Goal: Browse casually

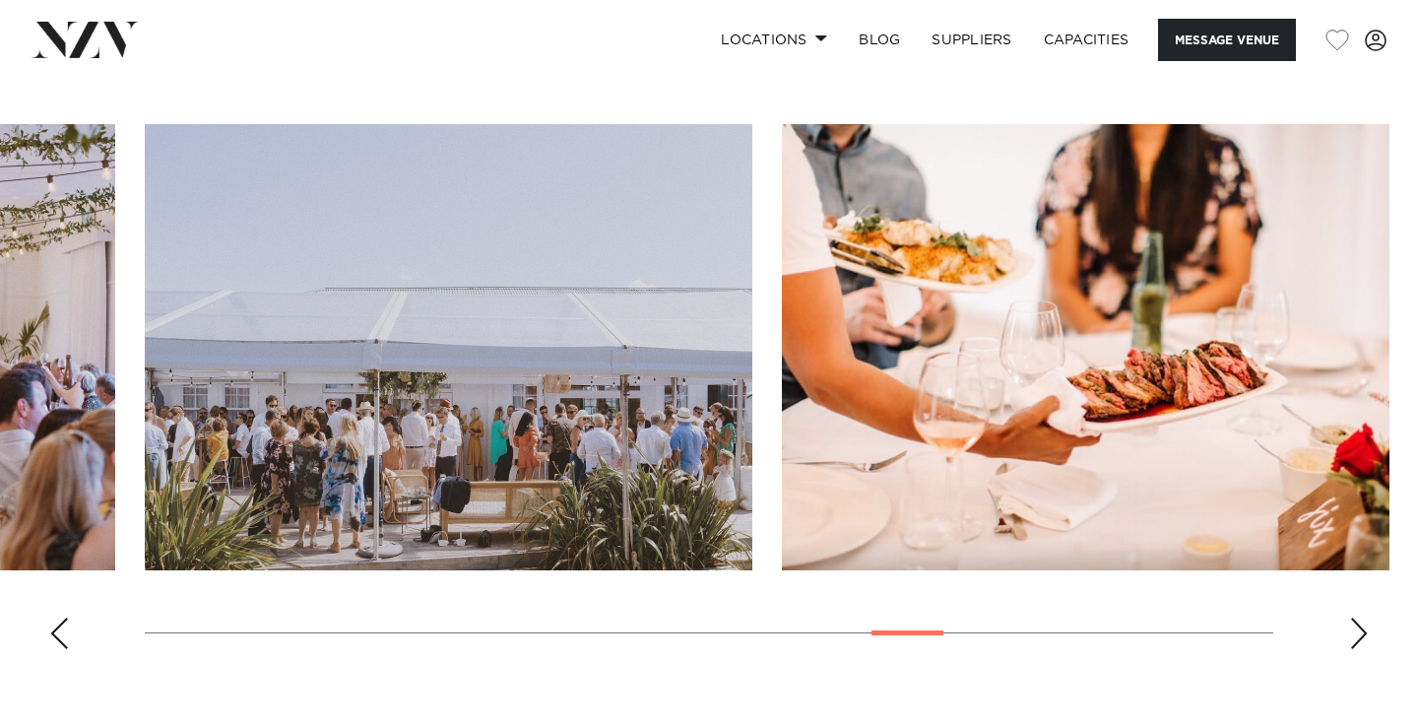
scroll to position [1821, 0]
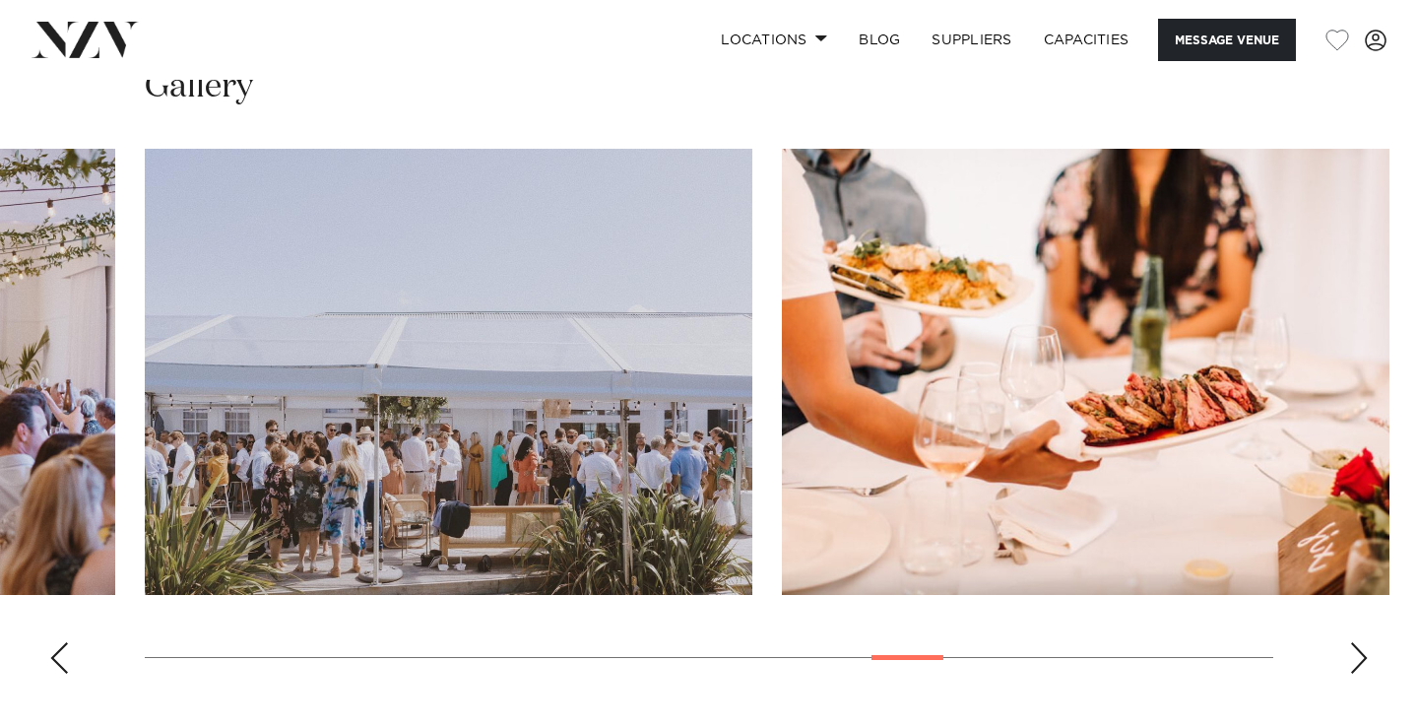
click at [63, 649] on div "Previous slide" at bounding box center [59, 658] width 20 height 32
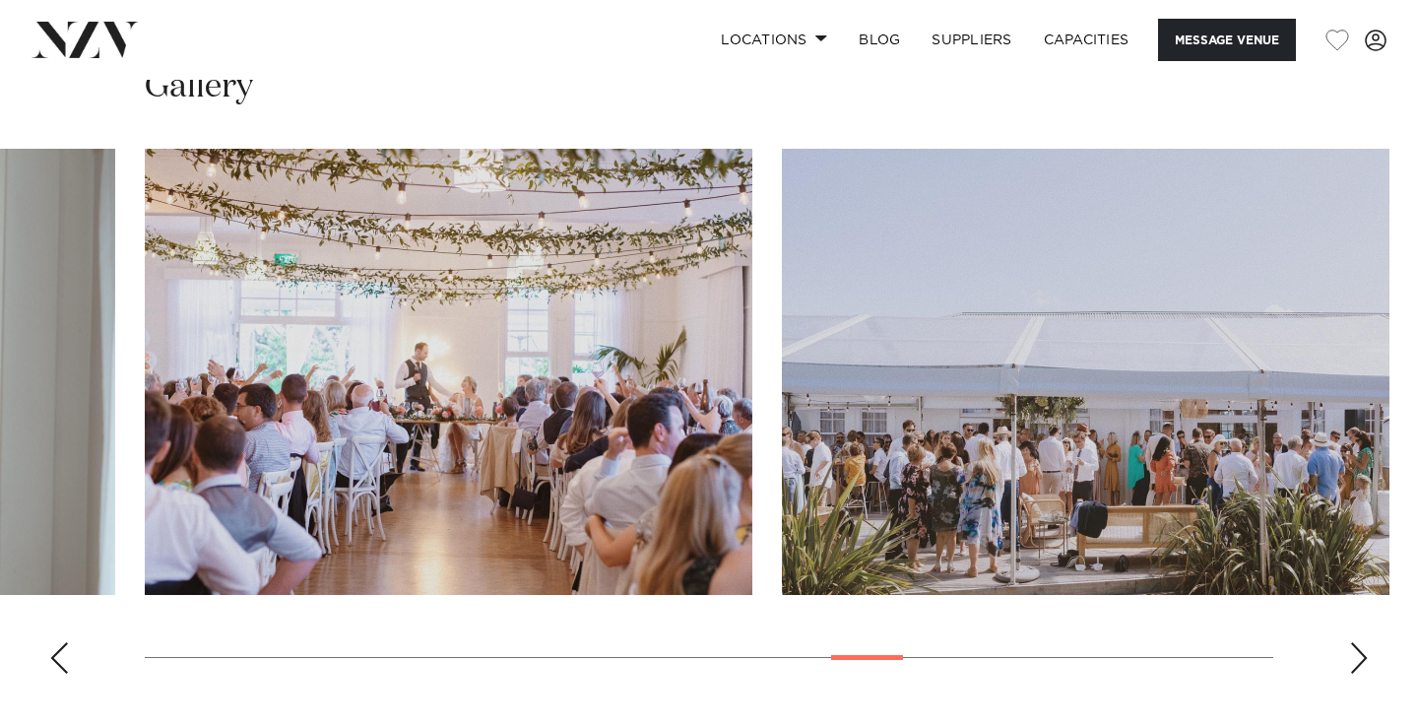
click at [63, 649] on div "Previous slide" at bounding box center [59, 658] width 20 height 32
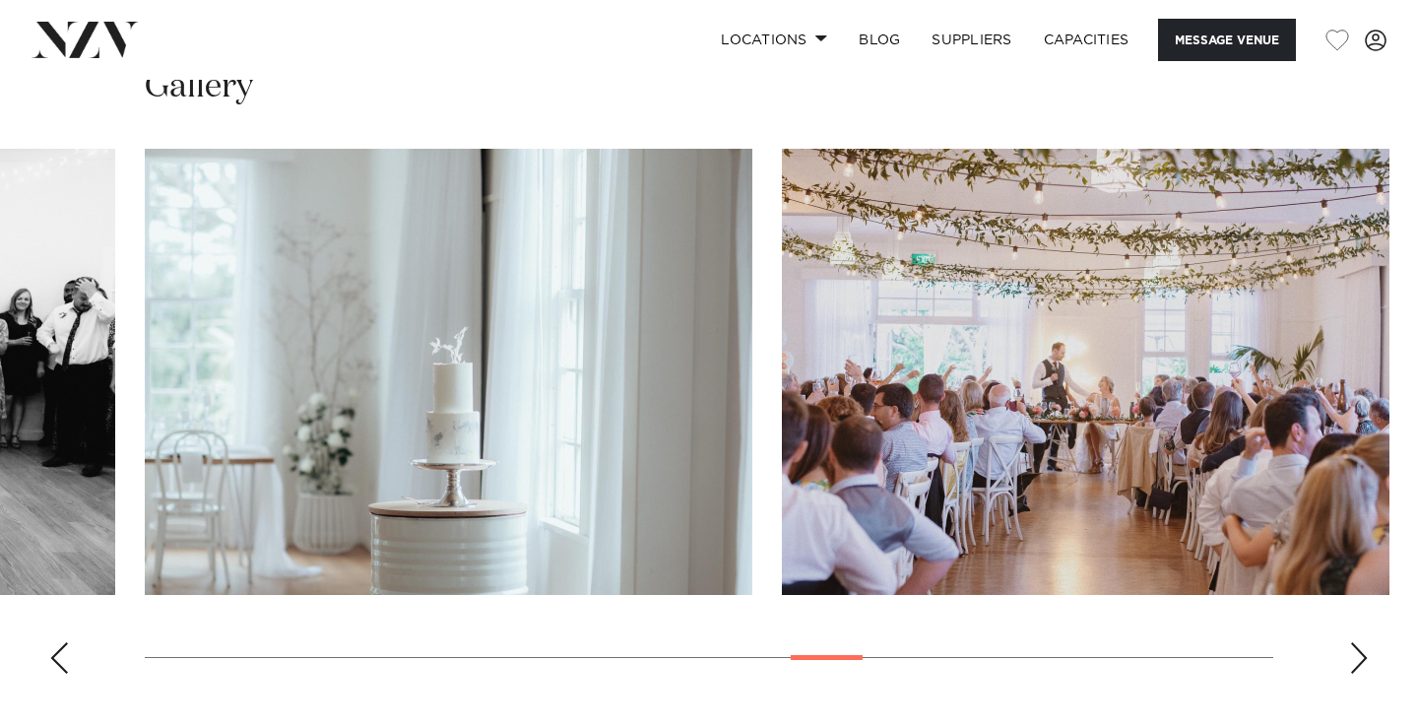
click at [63, 649] on div "Previous slide" at bounding box center [59, 658] width 20 height 32
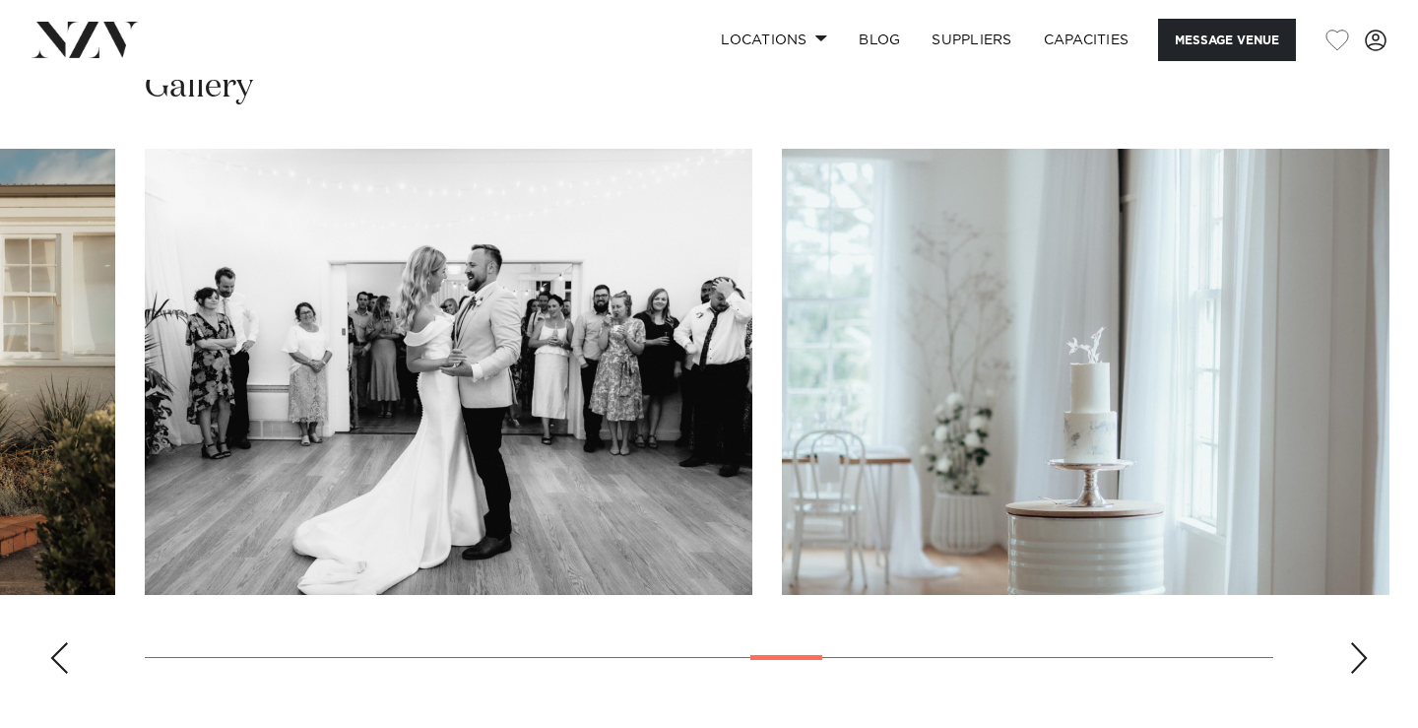
click at [63, 649] on div "Previous slide" at bounding box center [59, 658] width 20 height 32
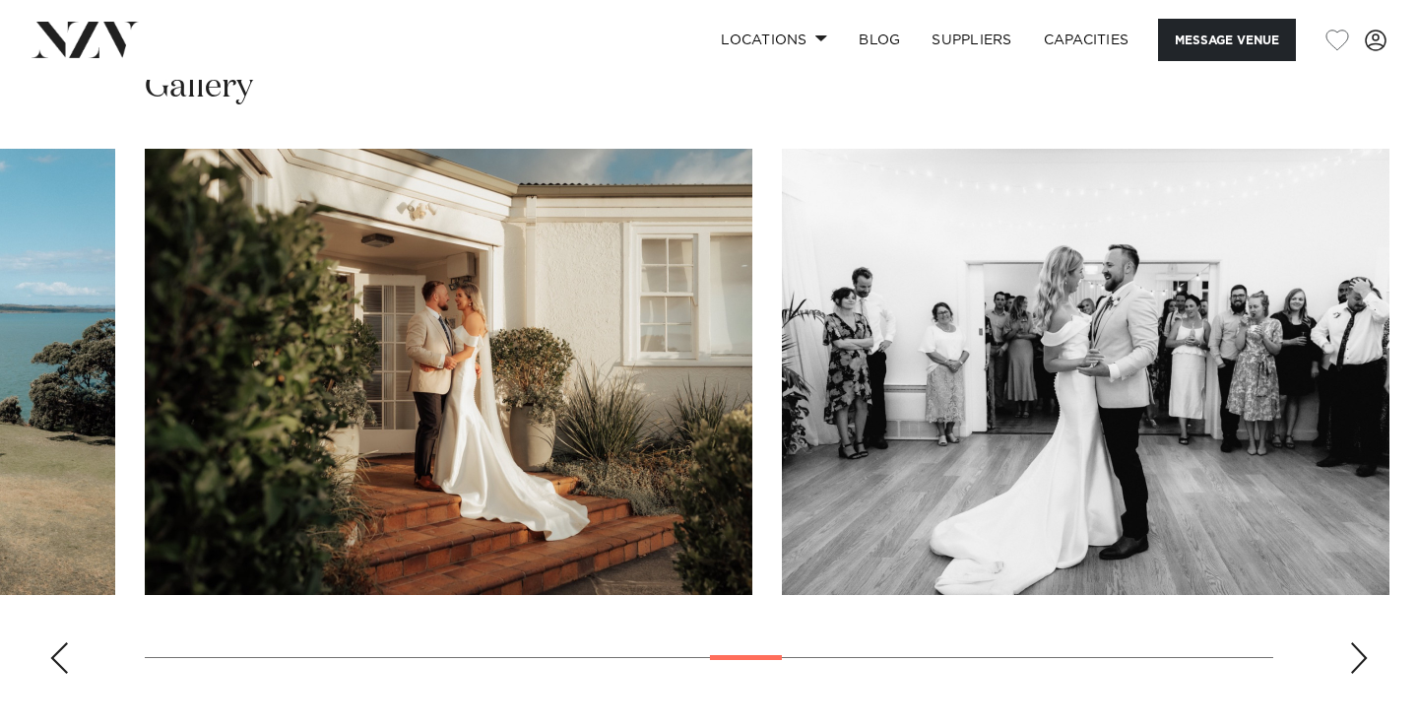
click at [63, 649] on div "Previous slide" at bounding box center [59, 658] width 20 height 32
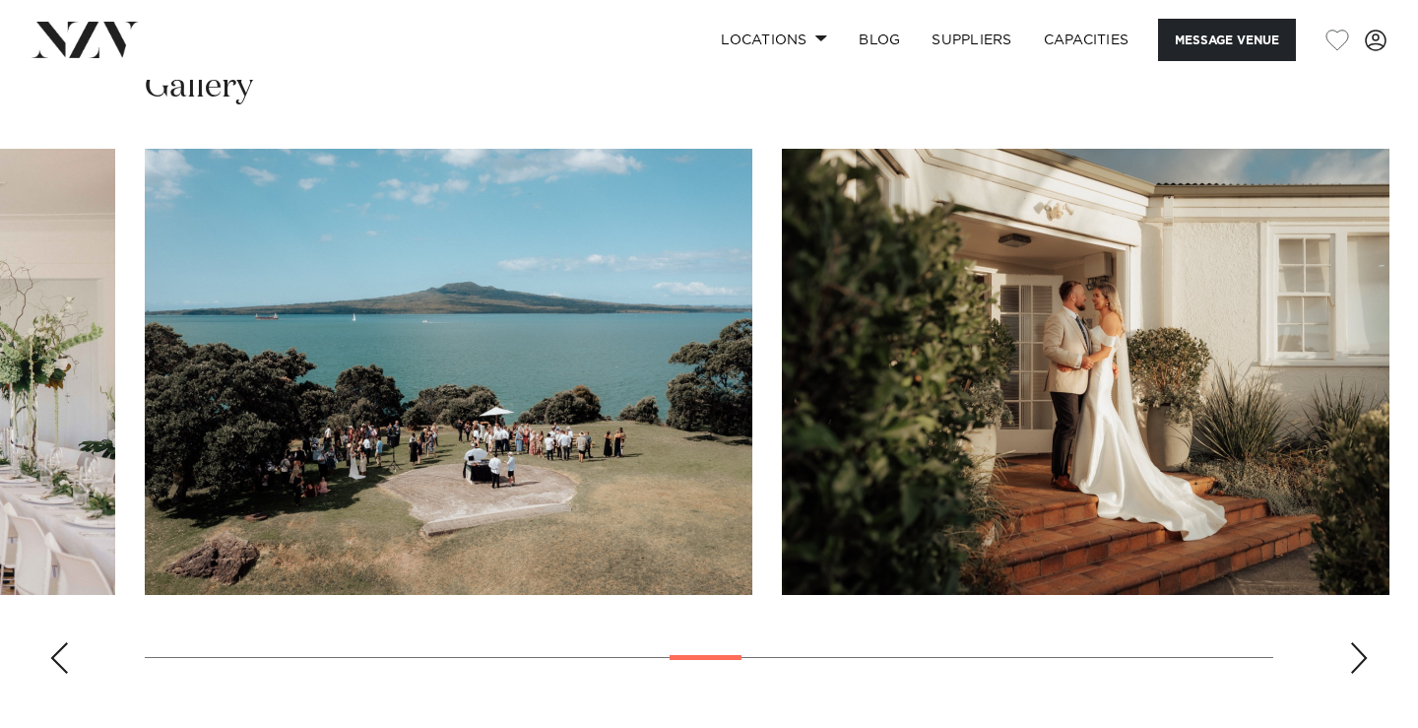
click at [63, 649] on div "Previous slide" at bounding box center [59, 658] width 20 height 32
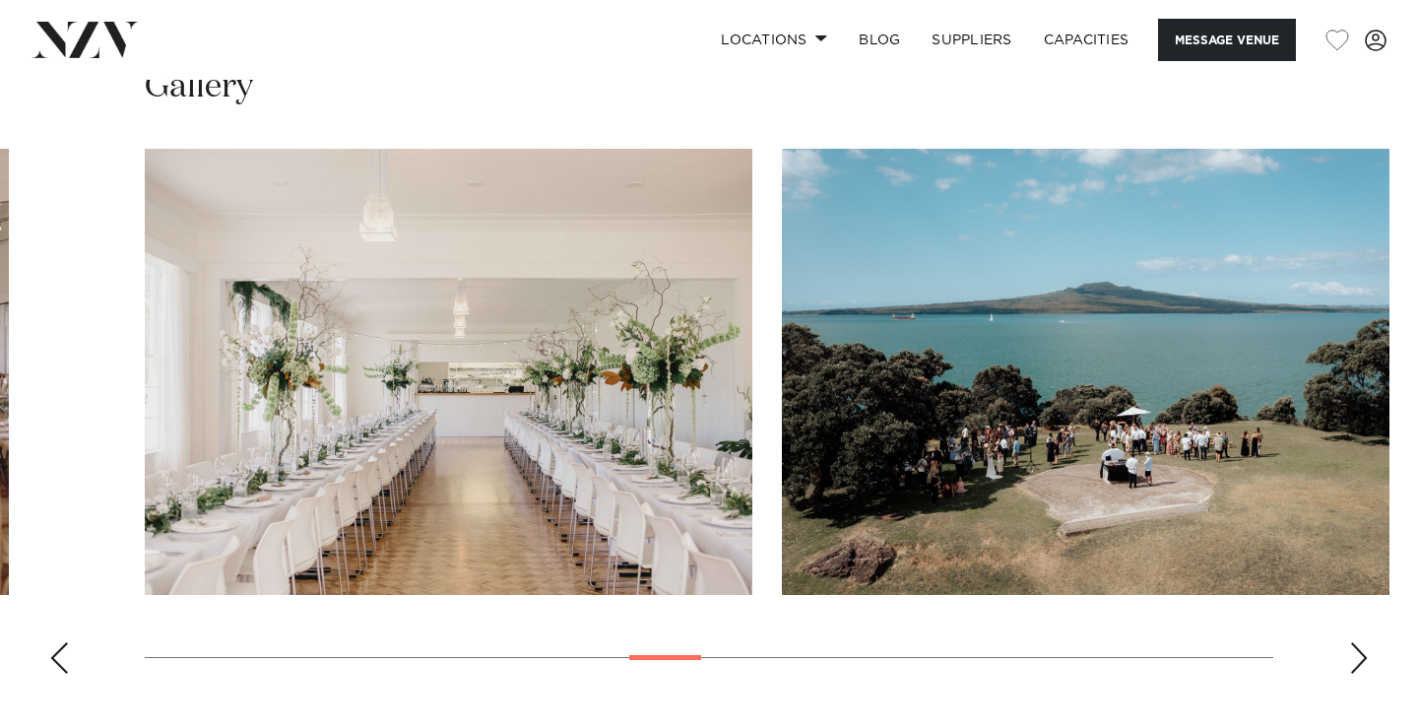
click at [63, 649] on div "Previous slide" at bounding box center [59, 658] width 20 height 32
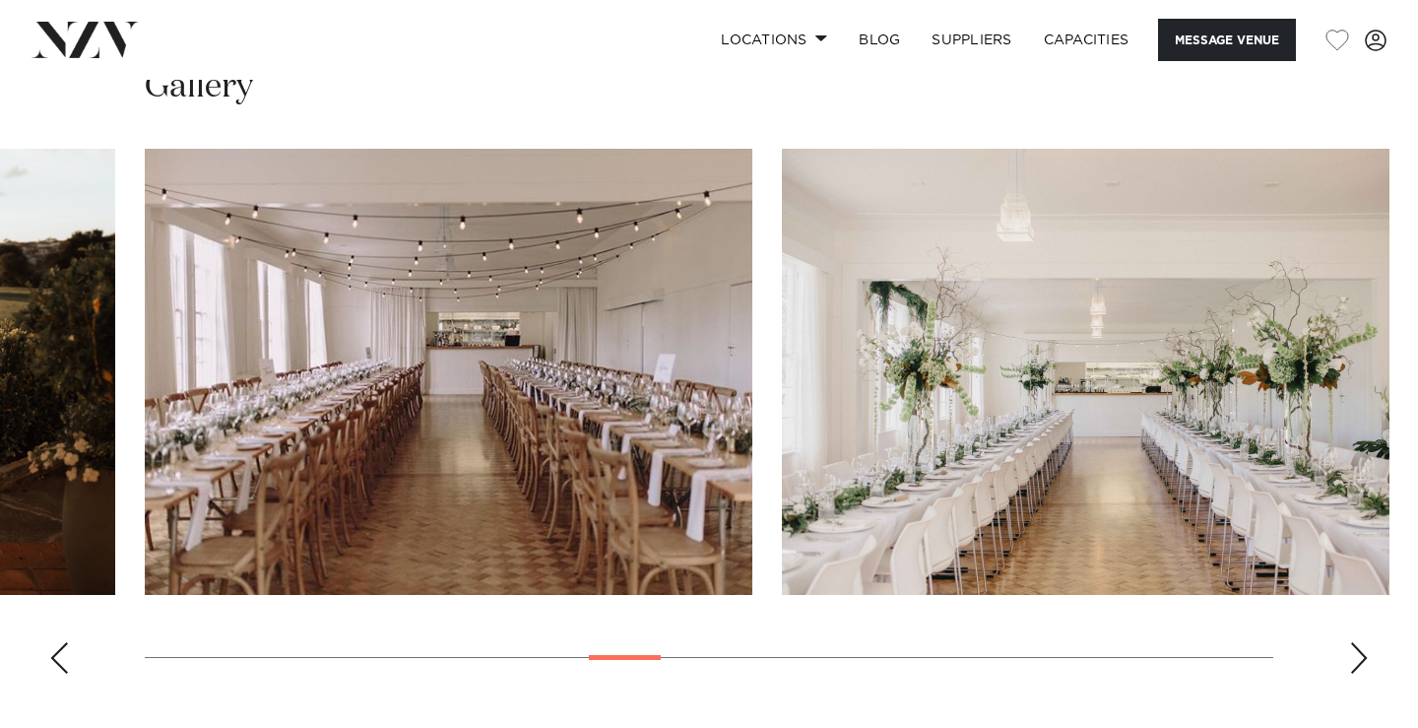
click at [63, 649] on div "Previous slide" at bounding box center [59, 658] width 20 height 32
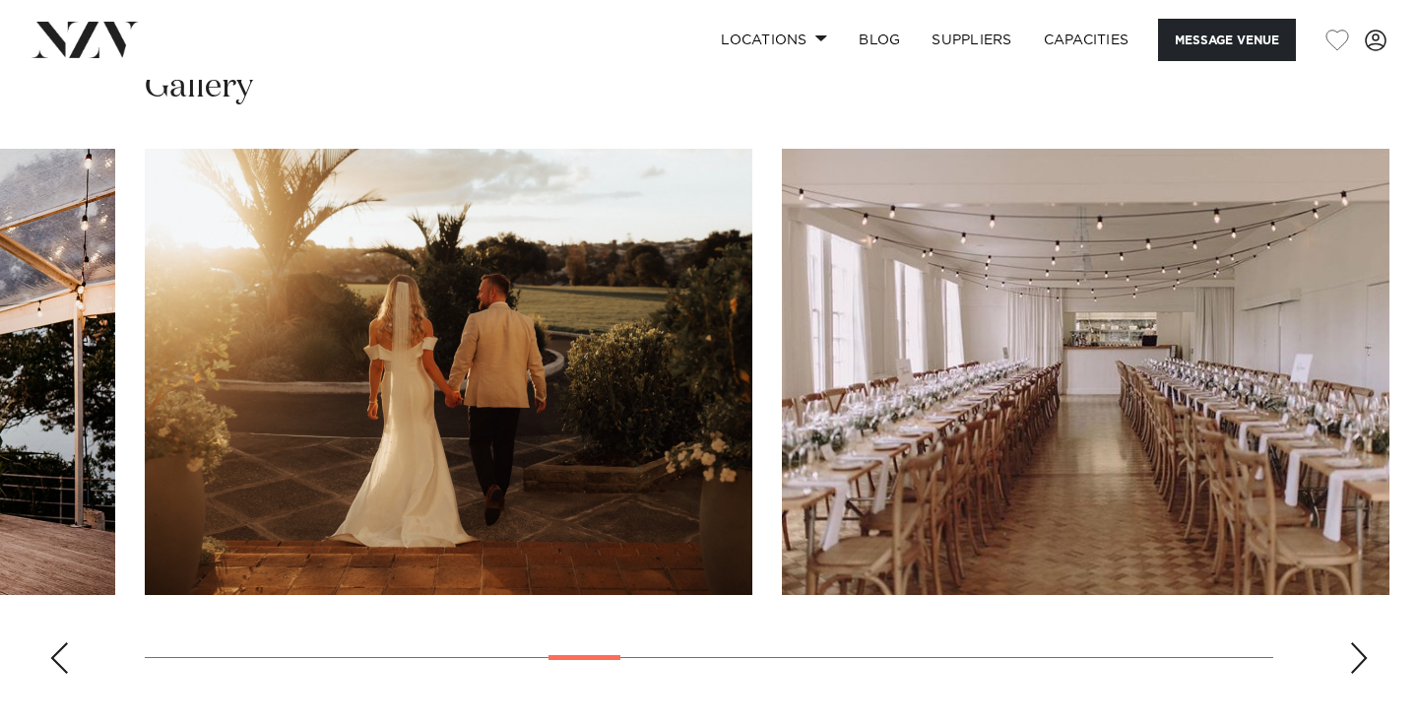
click at [63, 649] on div "Previous slide" at bounding box center [59, 658] width 20 height 32
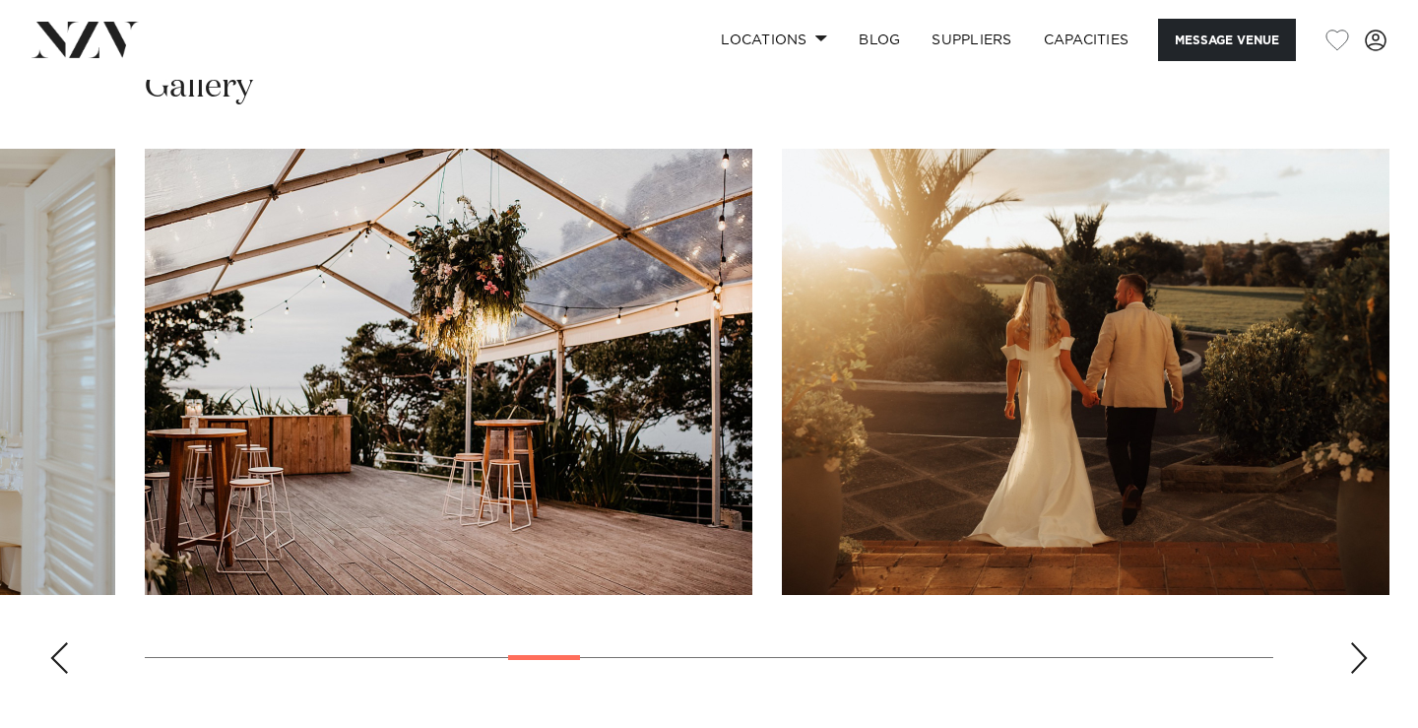
click at [63, 649] on div "Previous slide" at bounding box center [59, 658] width 20 height 32
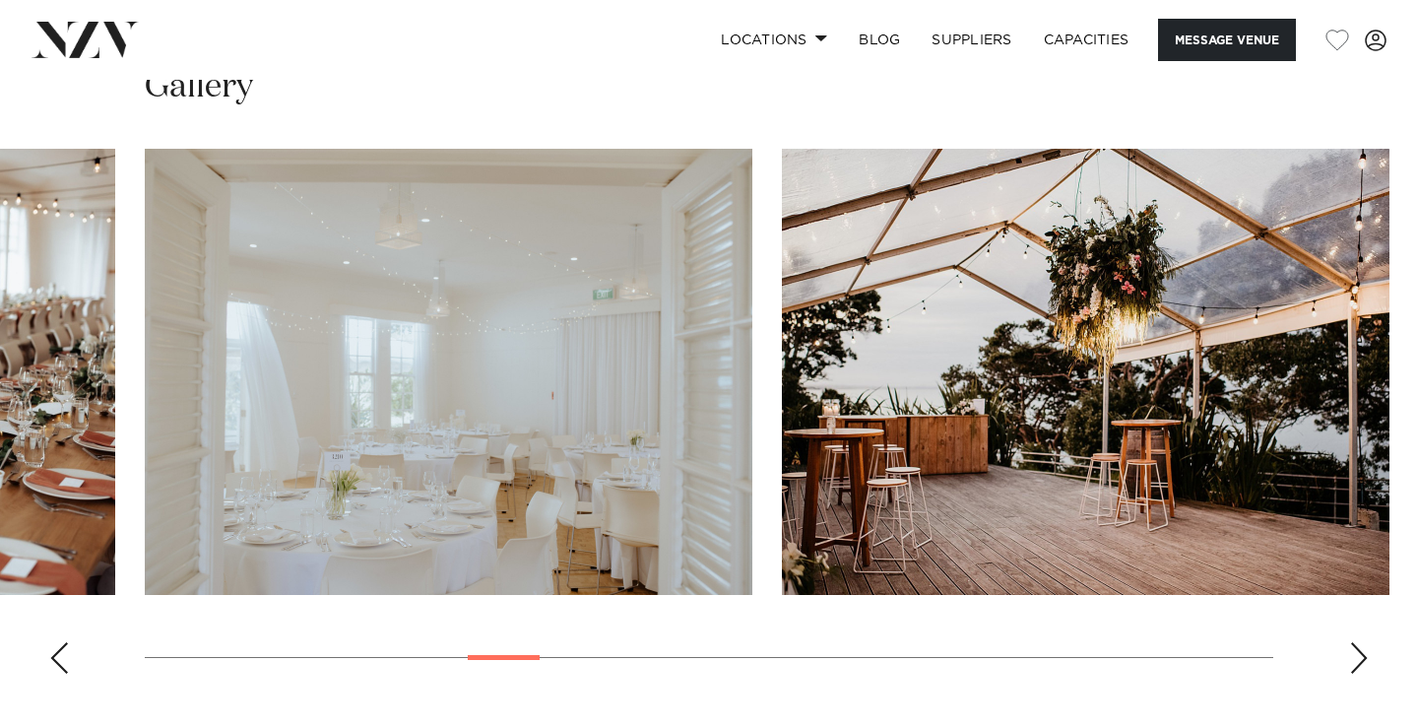
click at [63, 649] on div "Previous slide" at bounding box center [59, 658] width 20 height 32
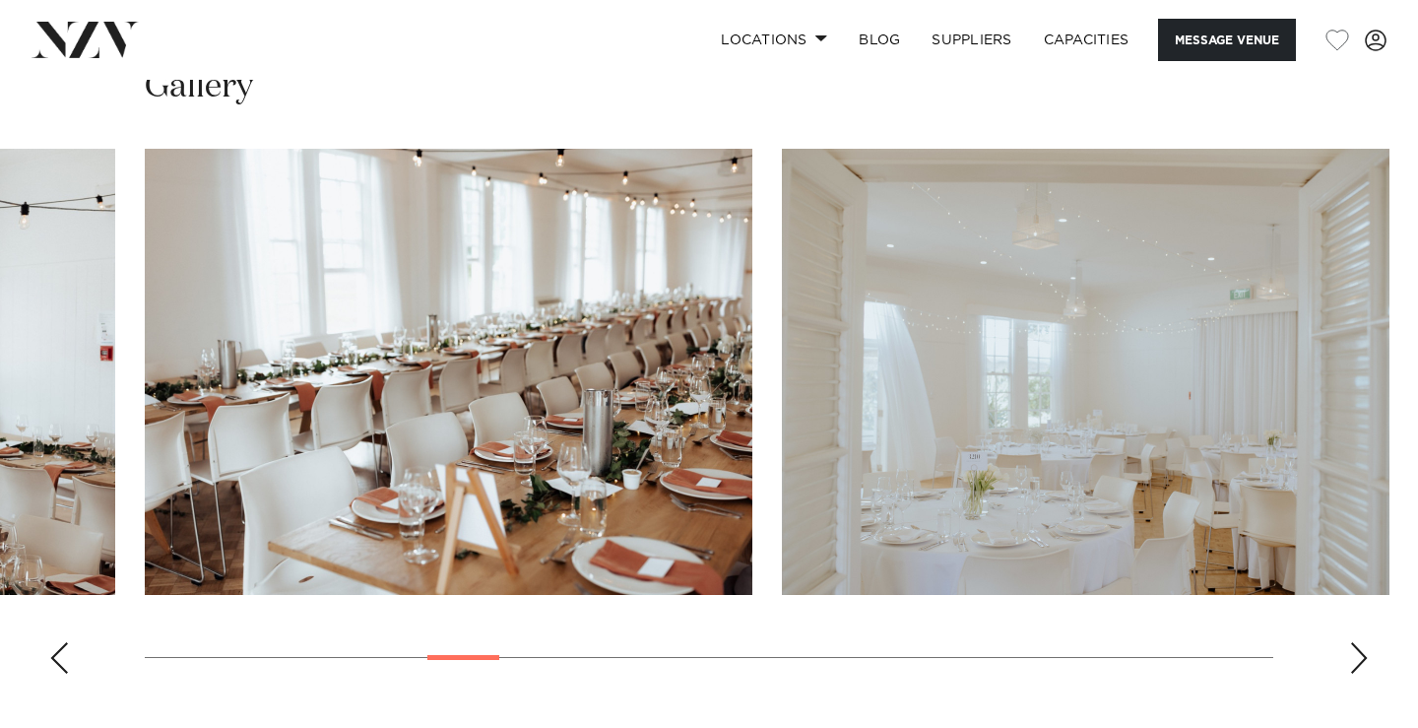
click at [63, 649] on div "Previous slide" at bounding box center [59, 658] width 20 height 32
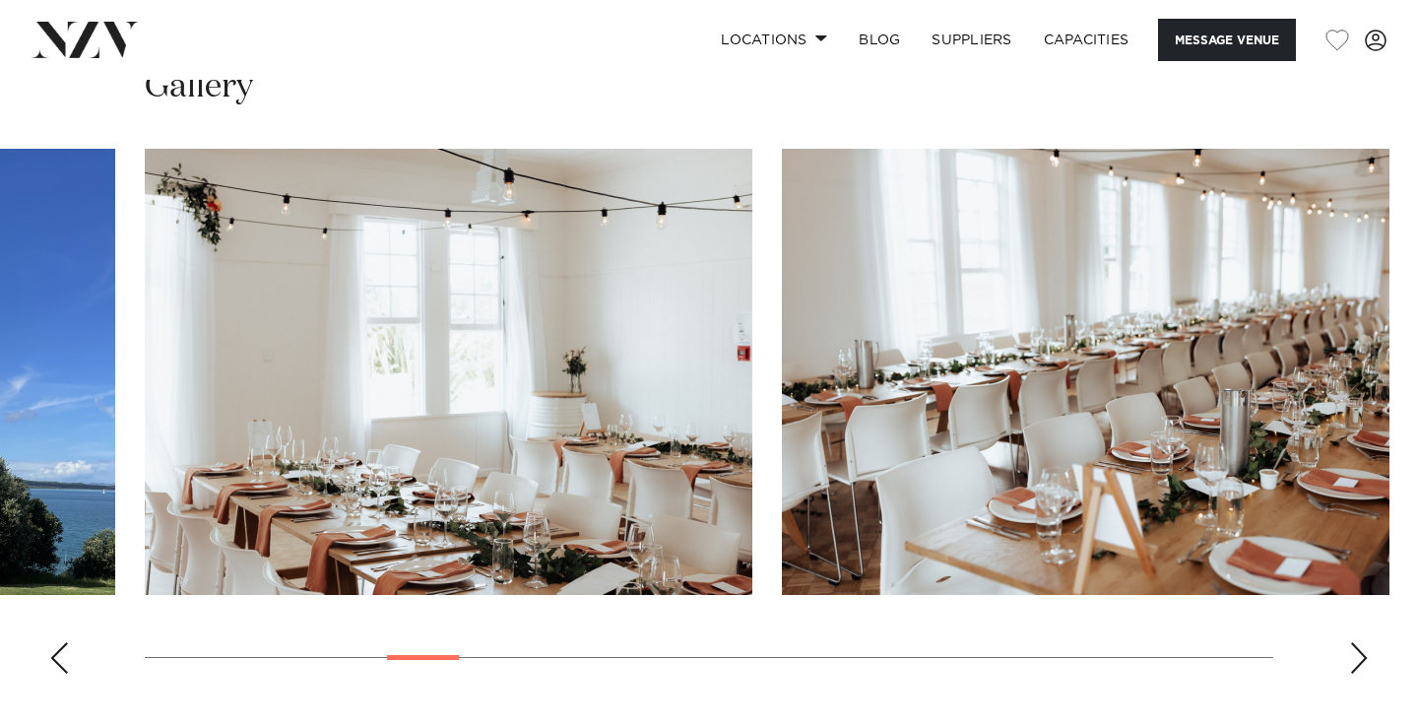
click at [63, 649] on div "Previous slide" at bounding box center [59, 658] width 20 height 32
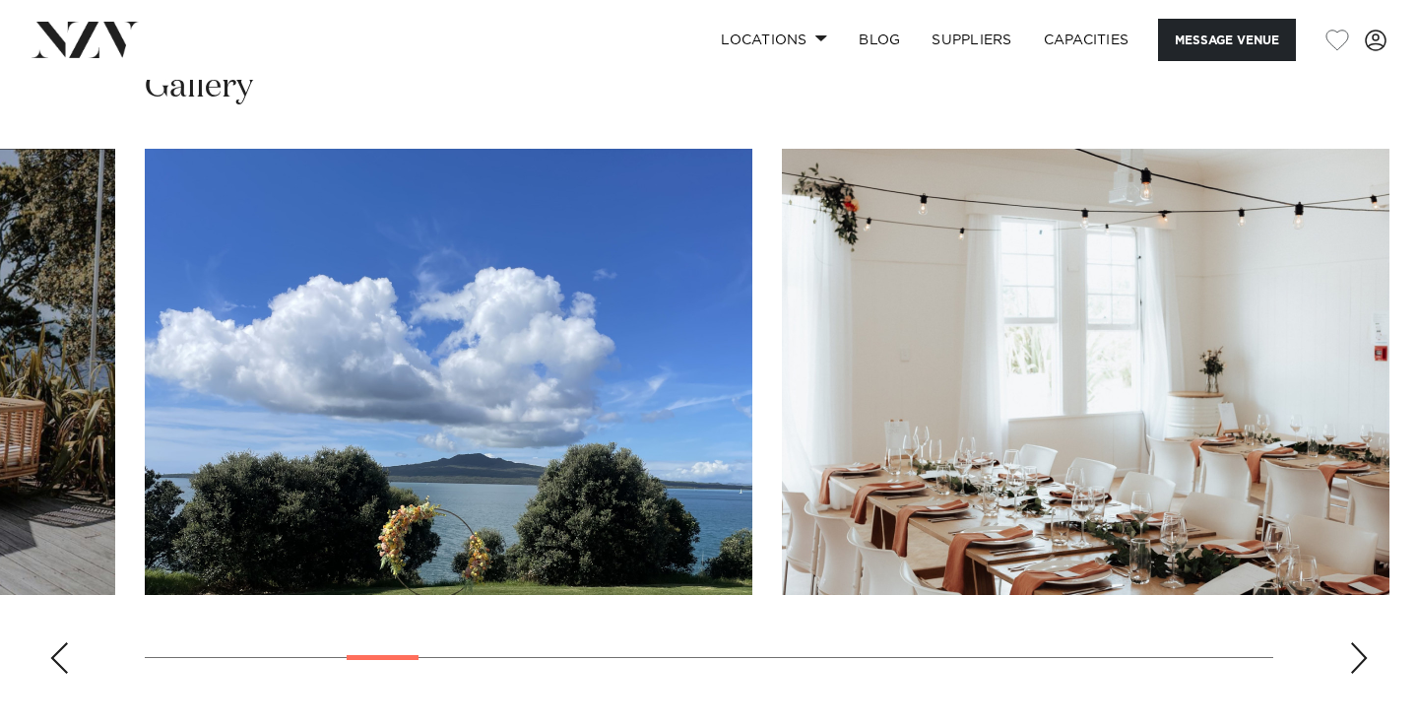
click at [63, 649] on div "Previous slide" at bounding box center [59, 658] width 20 height 32
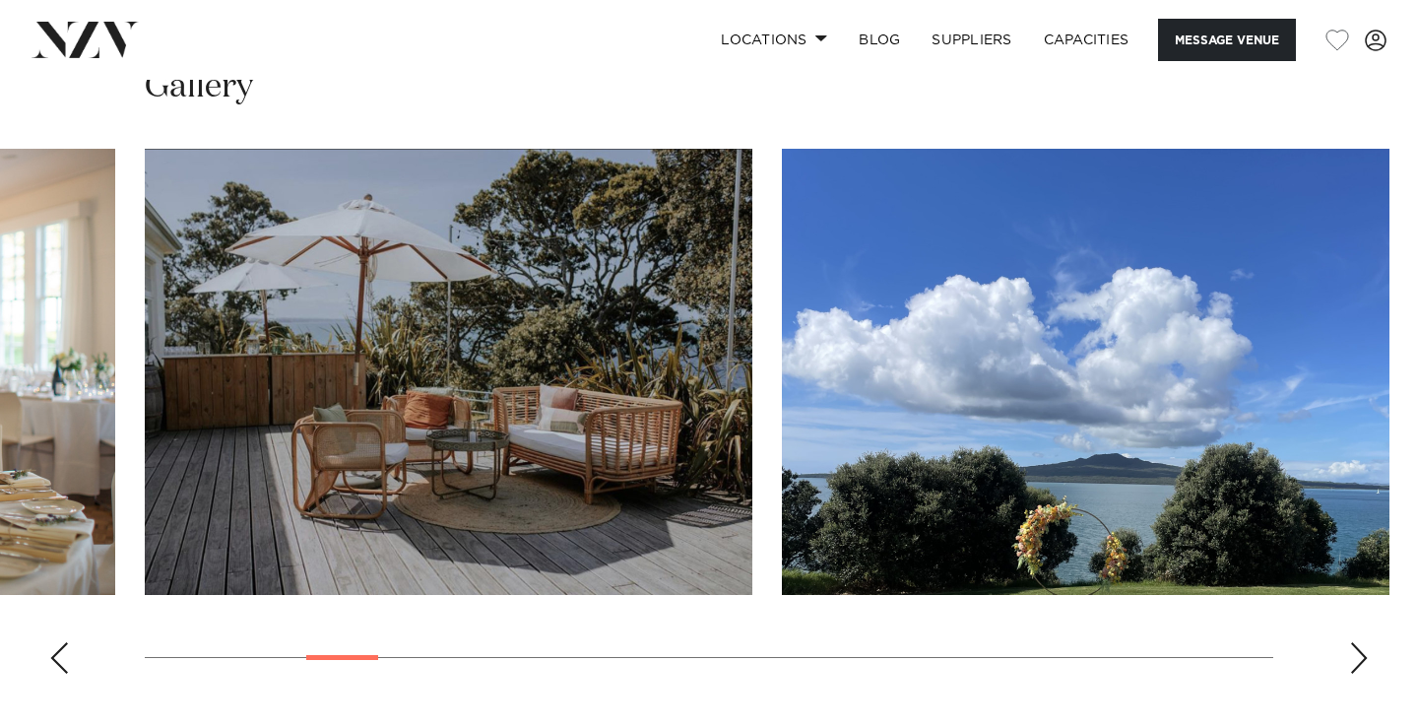
click at [63, 649] on div "Previous slide" at bounding box center [59, 658] width 20 height 32
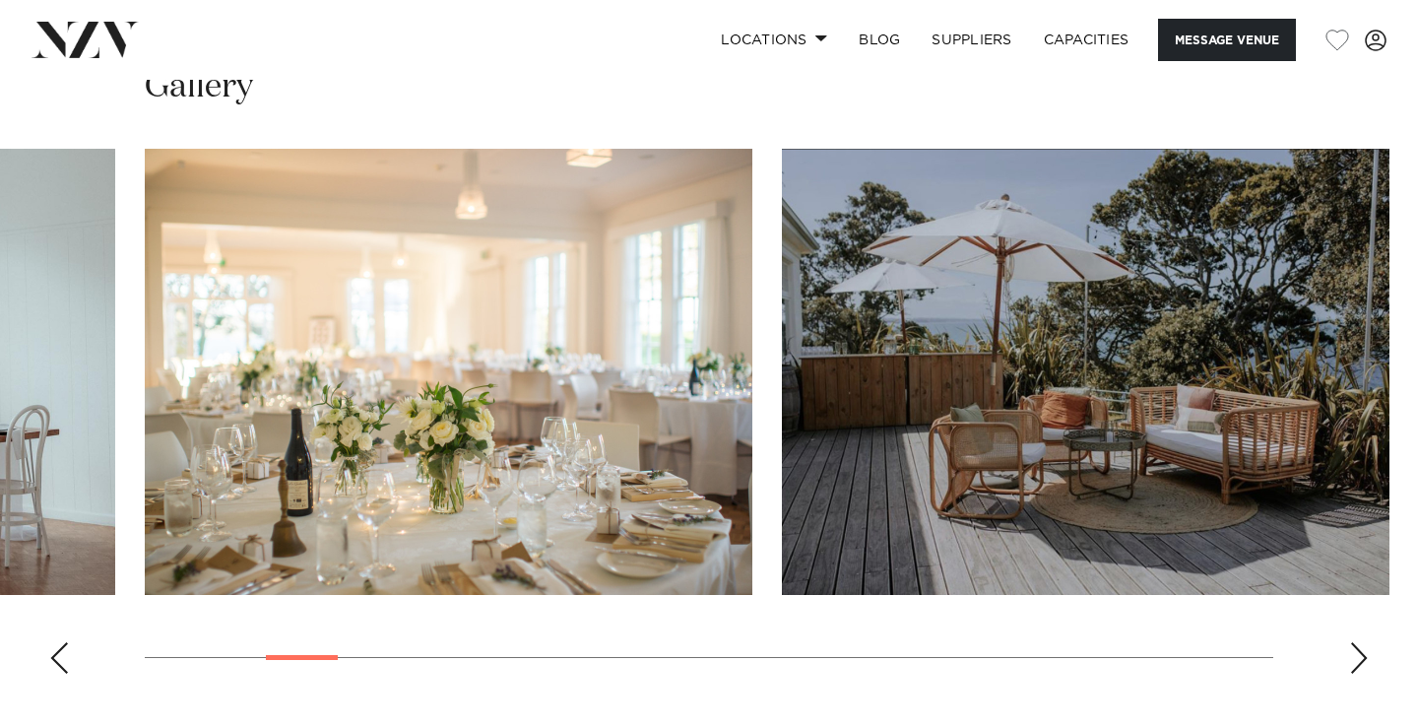
click at [63, 649] on div "Previous slide" at bounding box center [59, 658] width 20 height 32
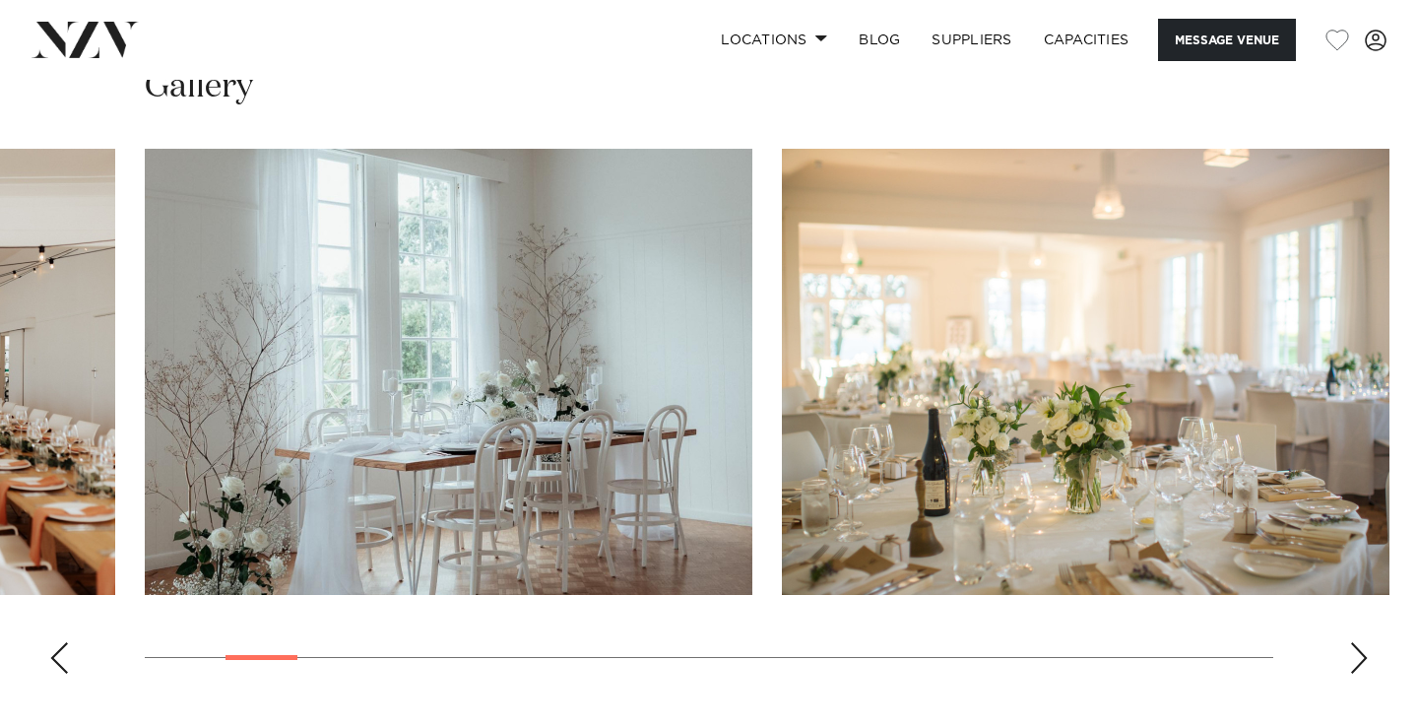
click at [63, 649] on div "Previous slide" at bounding box center [59, 658] width 20 height 32
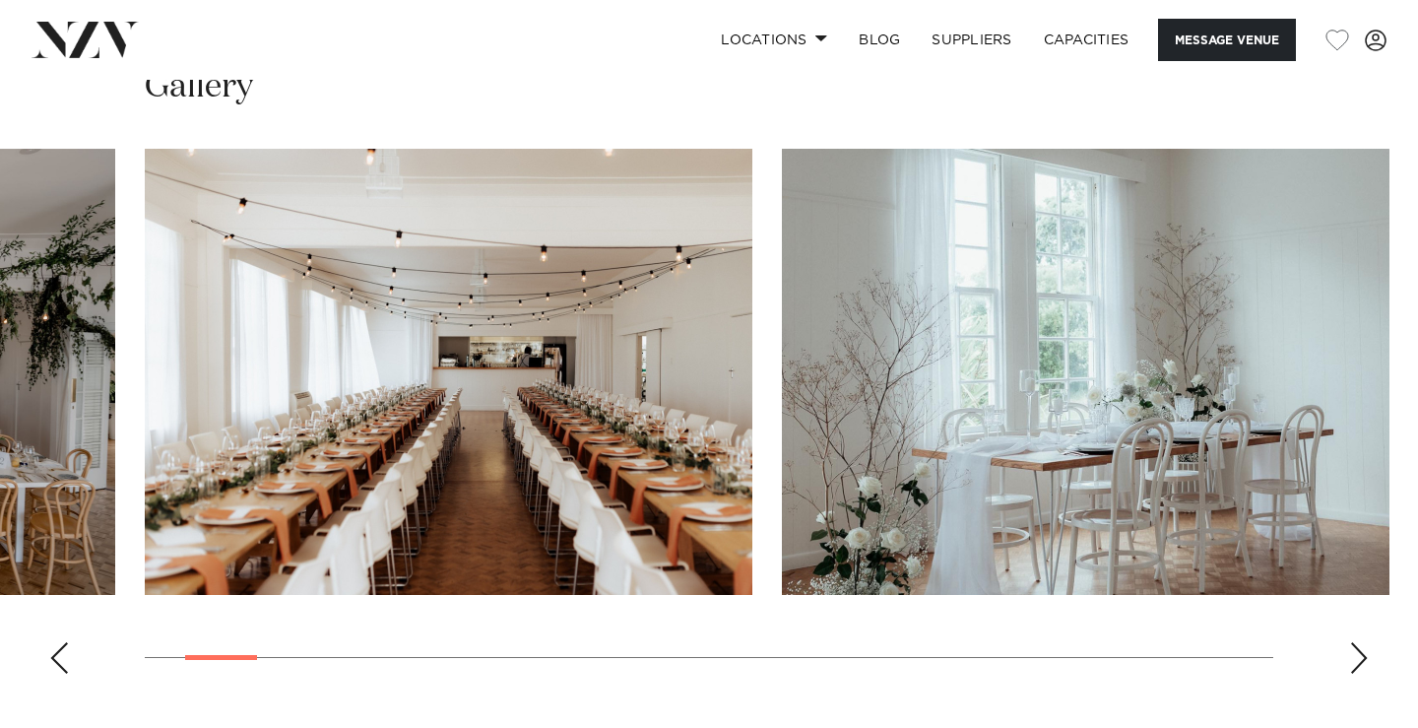
click at [63, 649] on div "Previous slide" at bounding box center [59, 658] width 20 height 32
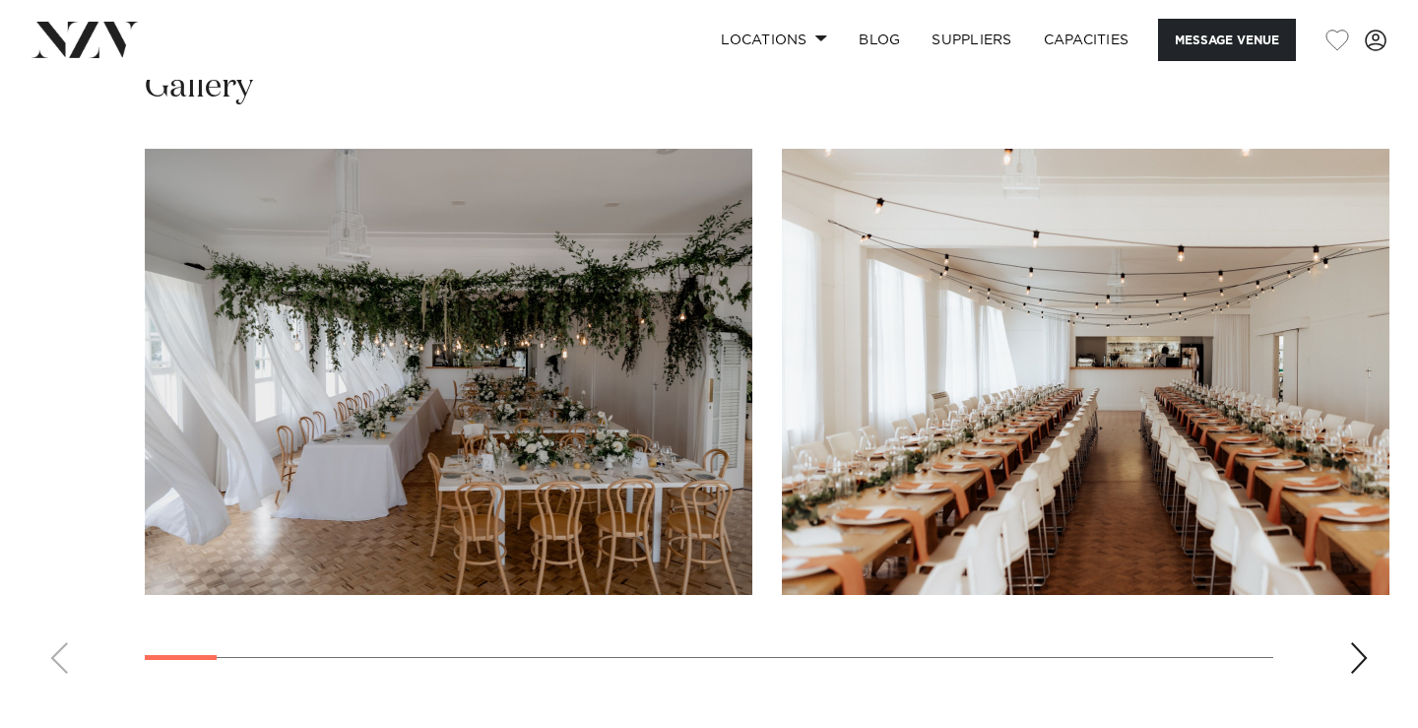
click at [63, 649] on swiper-container at bounding box center [709, 419] width 1418 height 541
click at [1370, 666] on swiper-container at bounding box center [709, 419] width 1418 height 541
click at [1348, 655] on swiper-container at bounding box center [709, 419] width 1418 height 541
click at [1367, 661] on div "Next slide" at bounding box center [1359, 658] width 20 height 32
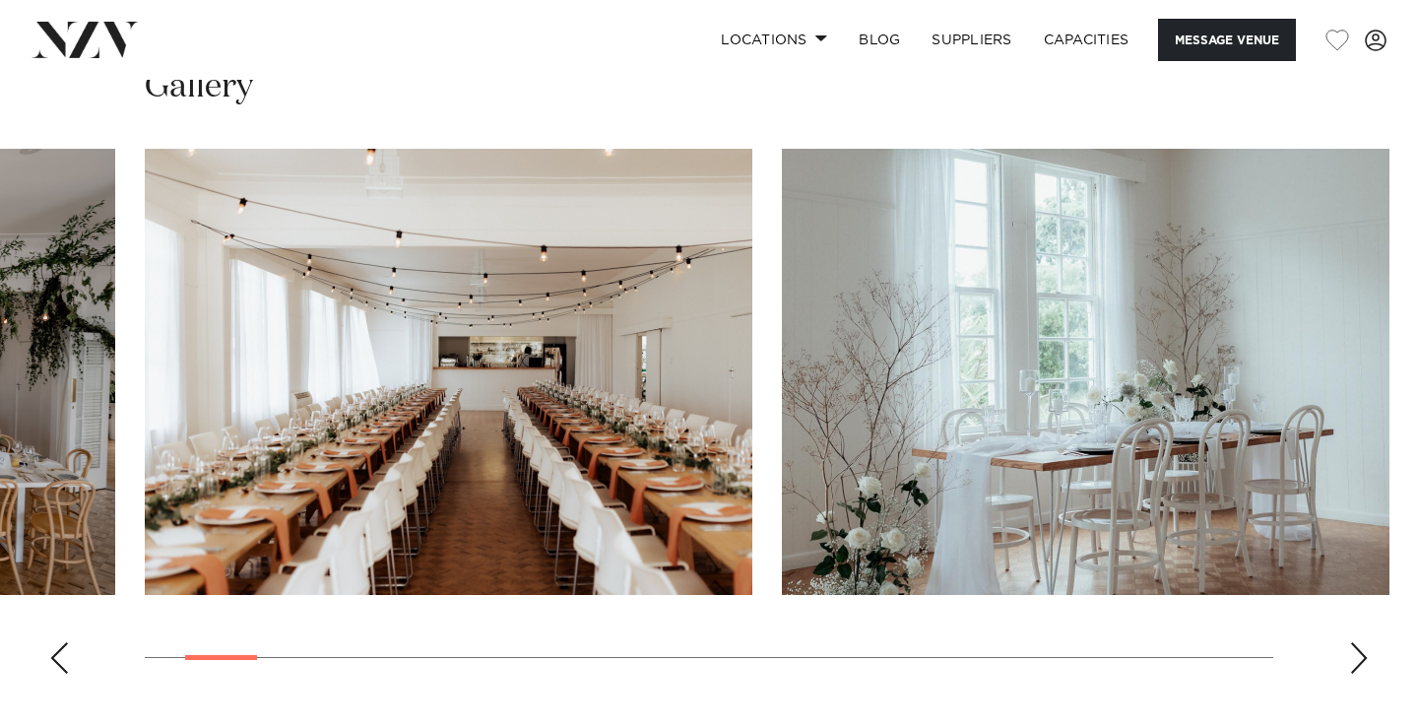
click at [1367, 661] on div "Next slide" at bounding box center [1359, 658] width 20 height 32
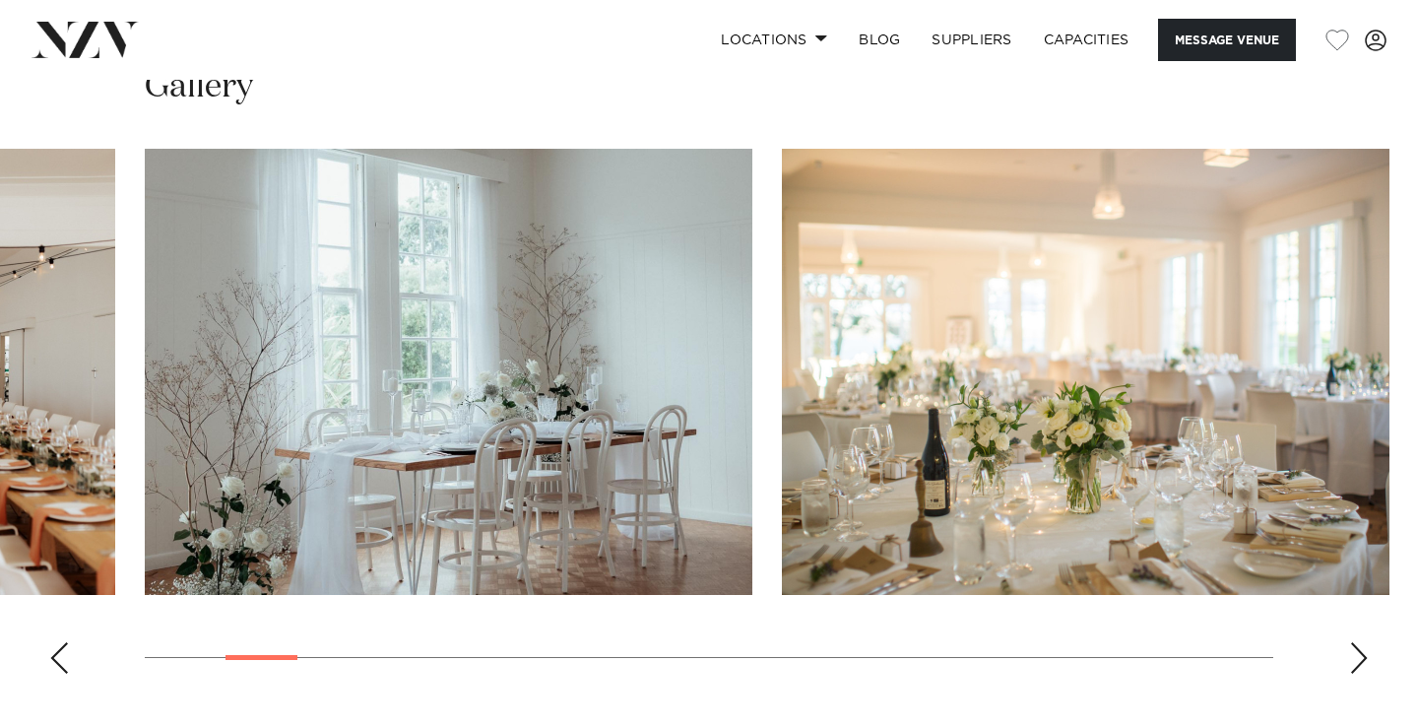
click at [1367, 661] on div "Next slide" at bounding box center [1359, 658] width 20 height 32
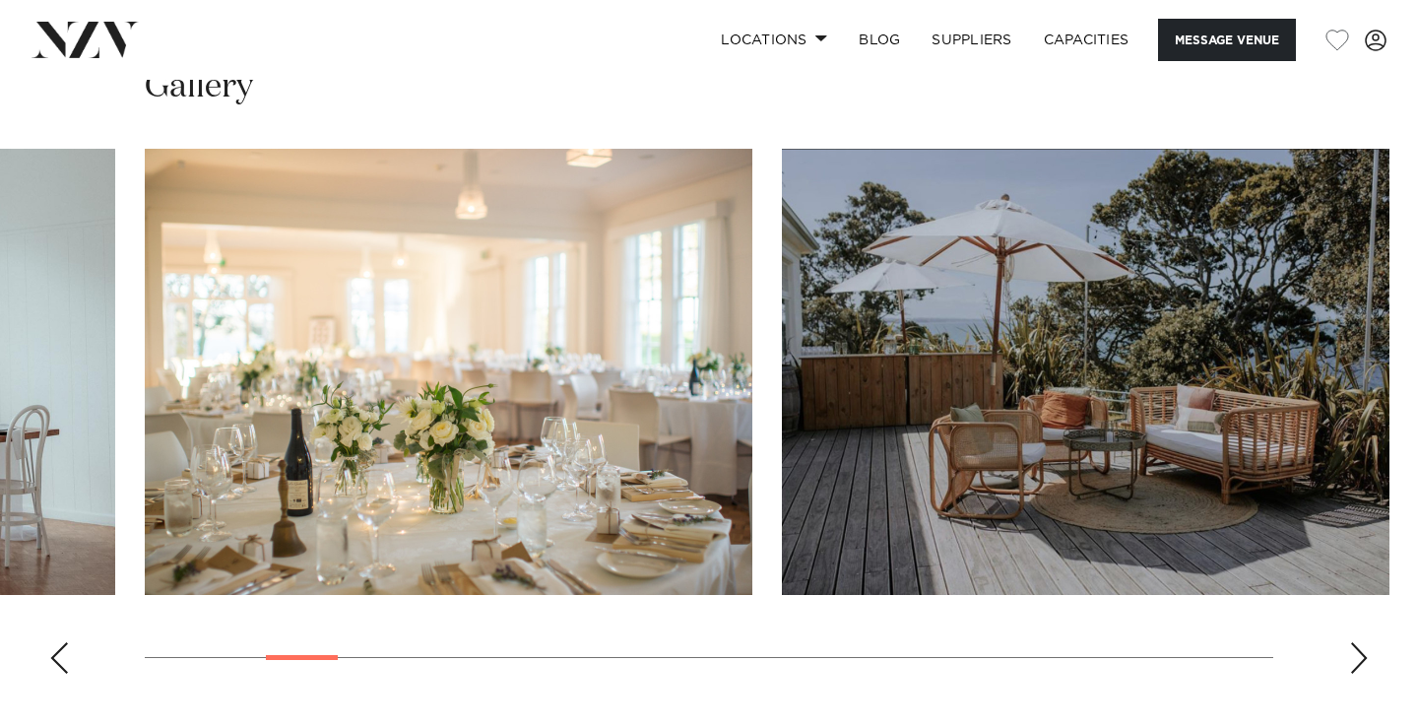
click at [1367, 661] on div "Next slide" at bounding box center [1359, 658] width 20 height 32
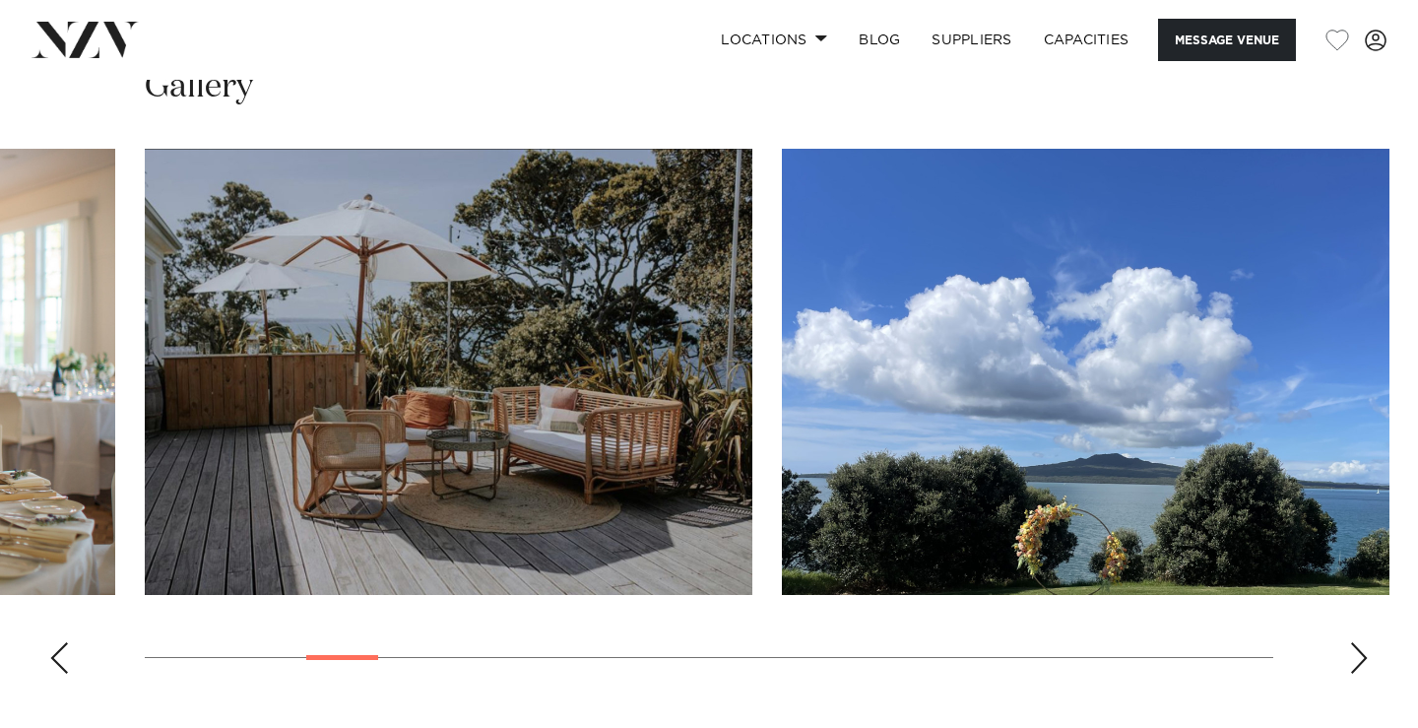
click at [1367, 661] on div "Next slide" at bounding box center [1359, 658] width 20 height 32
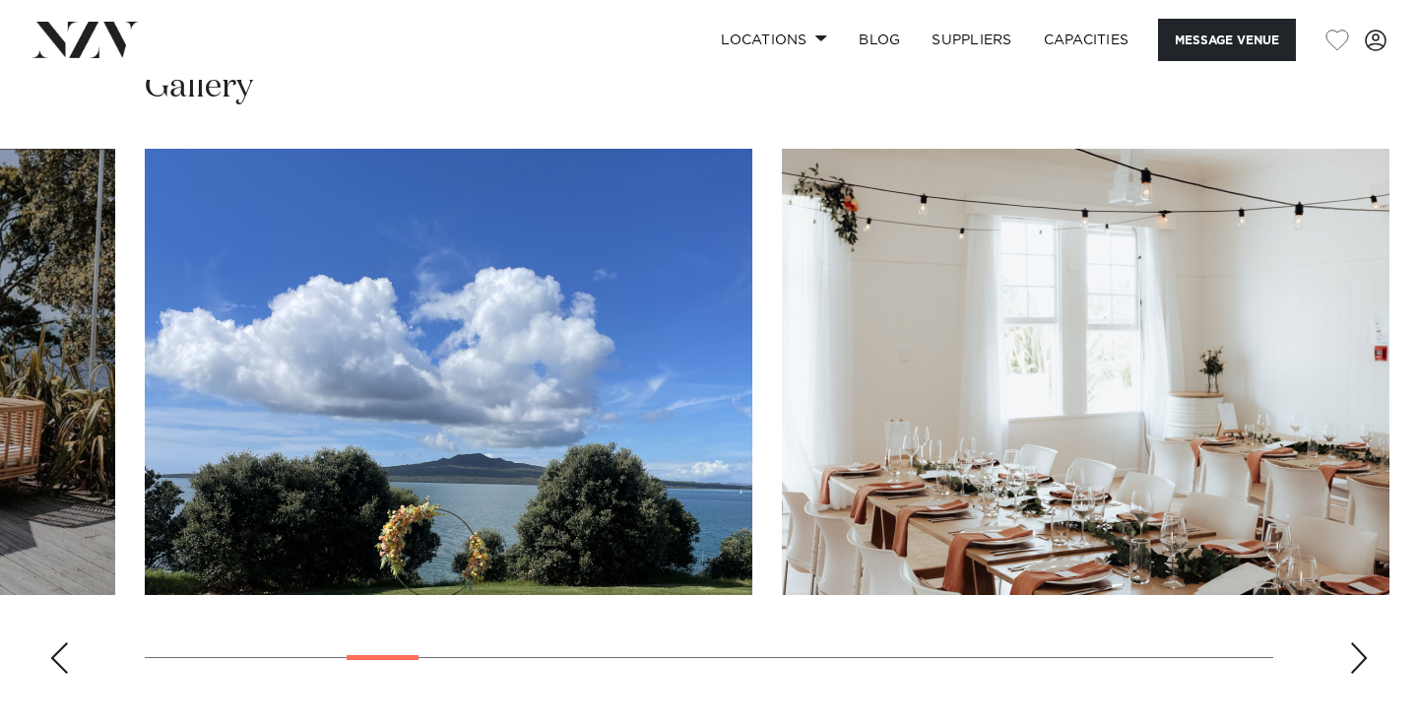
click at [52, 659] on div "Previous slide" at bounding box center [59, 658] width 20 height 32
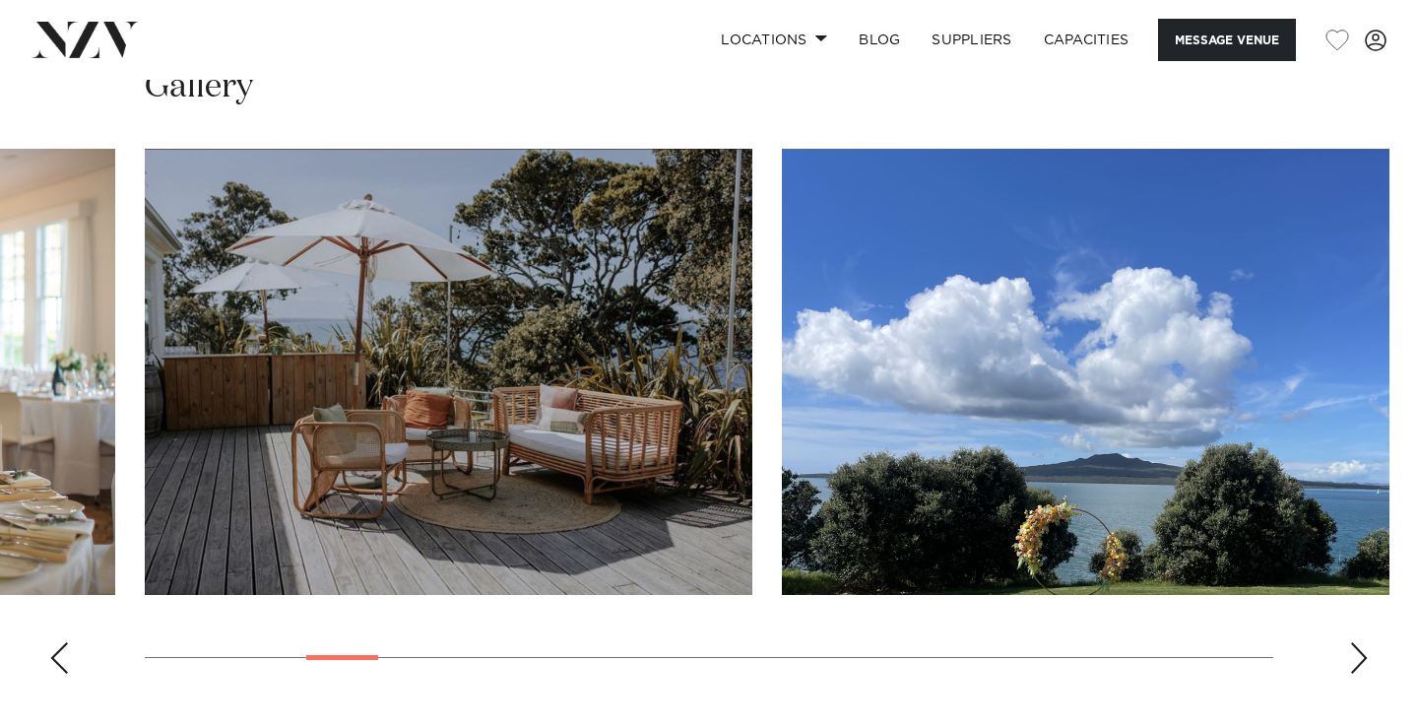
click at [52, 659] on div "Previous slide" at bounding box center [59, 658] width 20 height 32
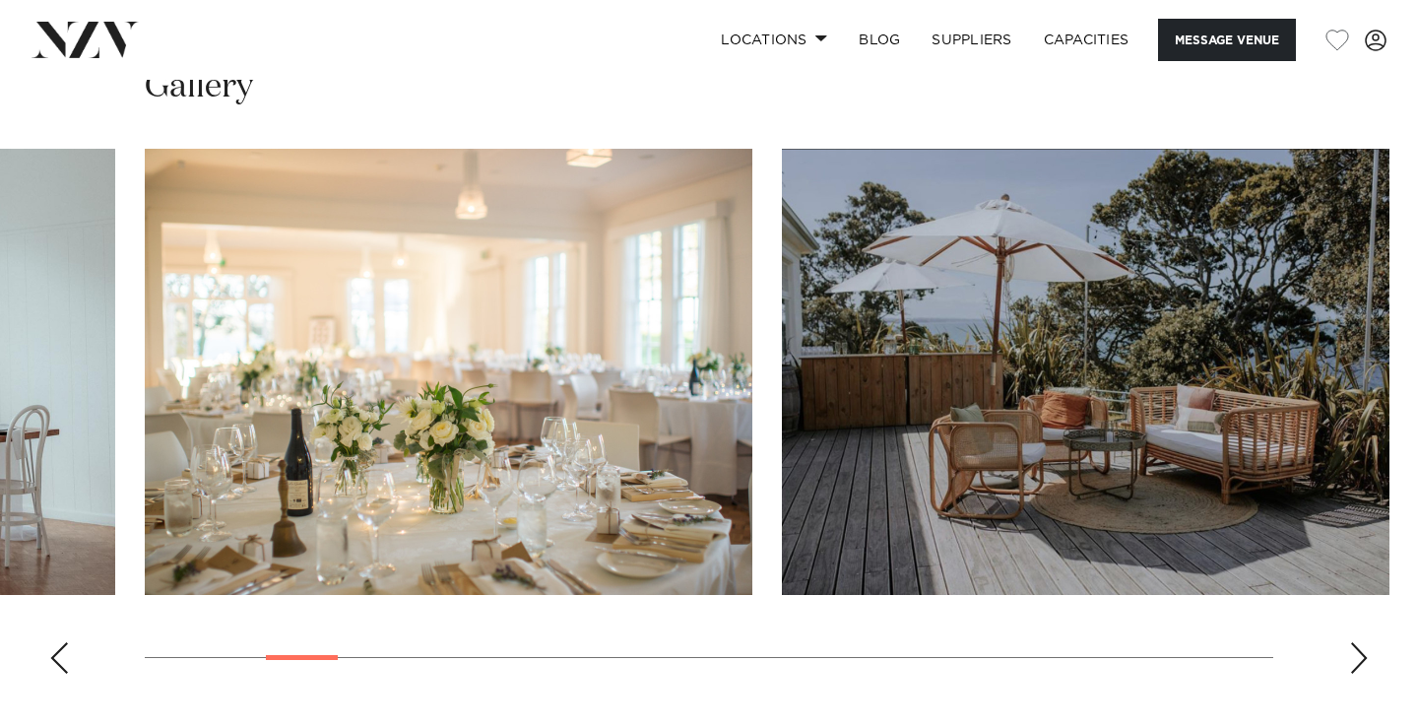
click at [1366, 666] on div "Next slide" at bounding box center [1359, 658] width 20 height 32
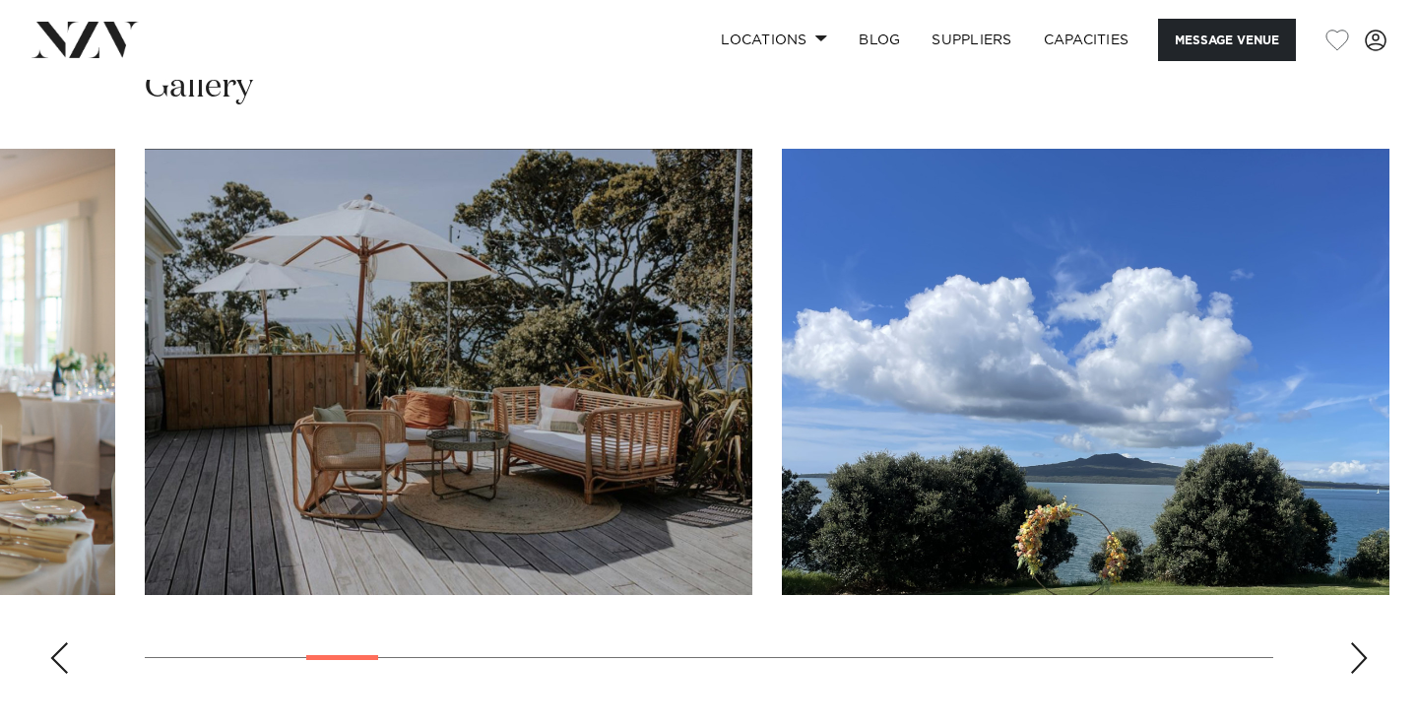
click at [1366, 666] on div "Next slide" at bounding box center [1359, 658] width 20 height 32
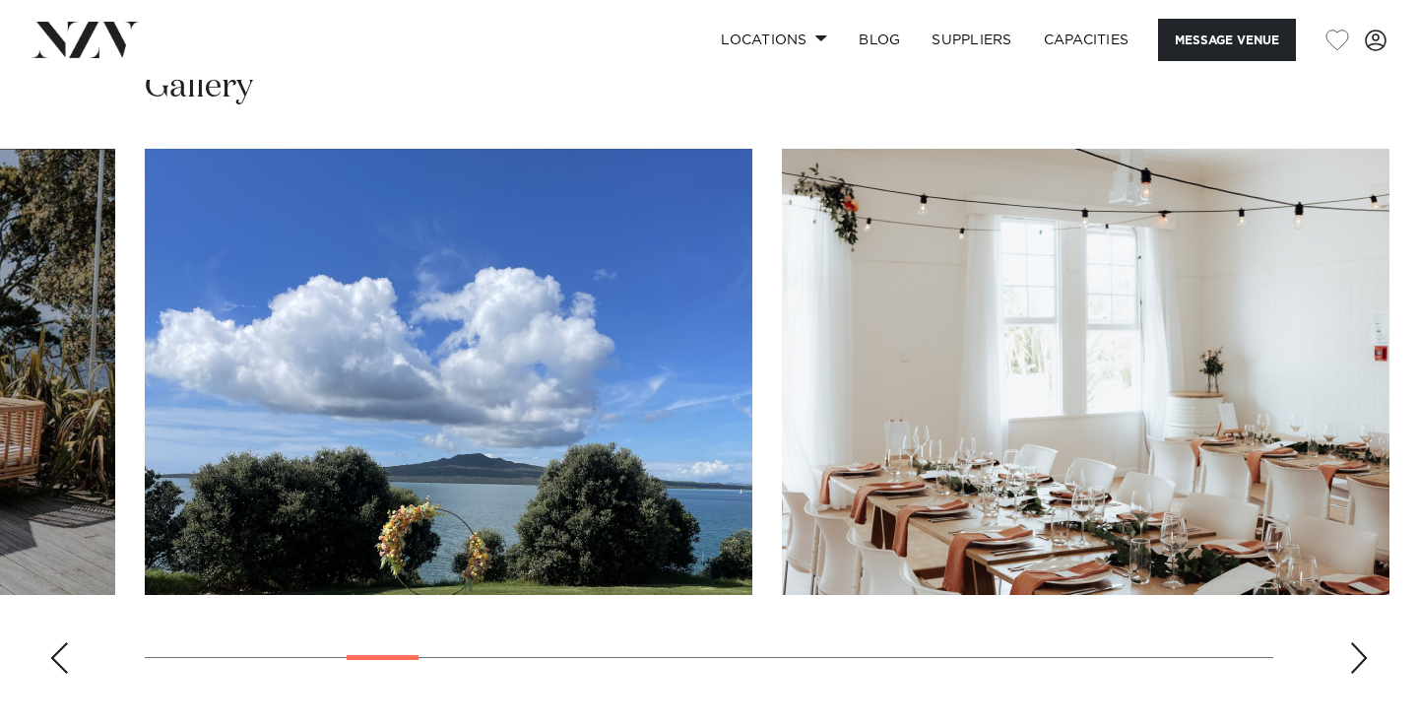
click at [55, 654] on div "Previous slide" at bounding box center [59, 658] width 20 height 32
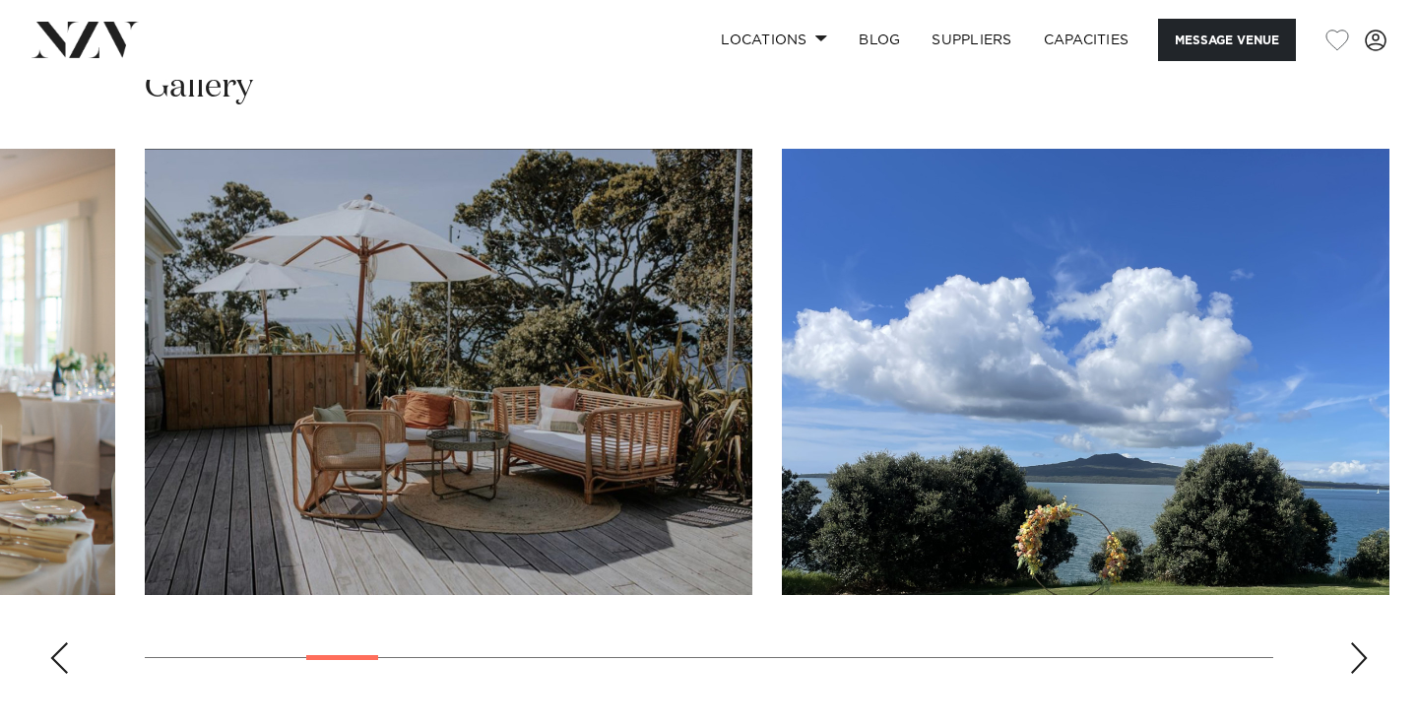
click at [62, 661] on div "Previous slide" at bounding box center [59, 658] width 20 height 32
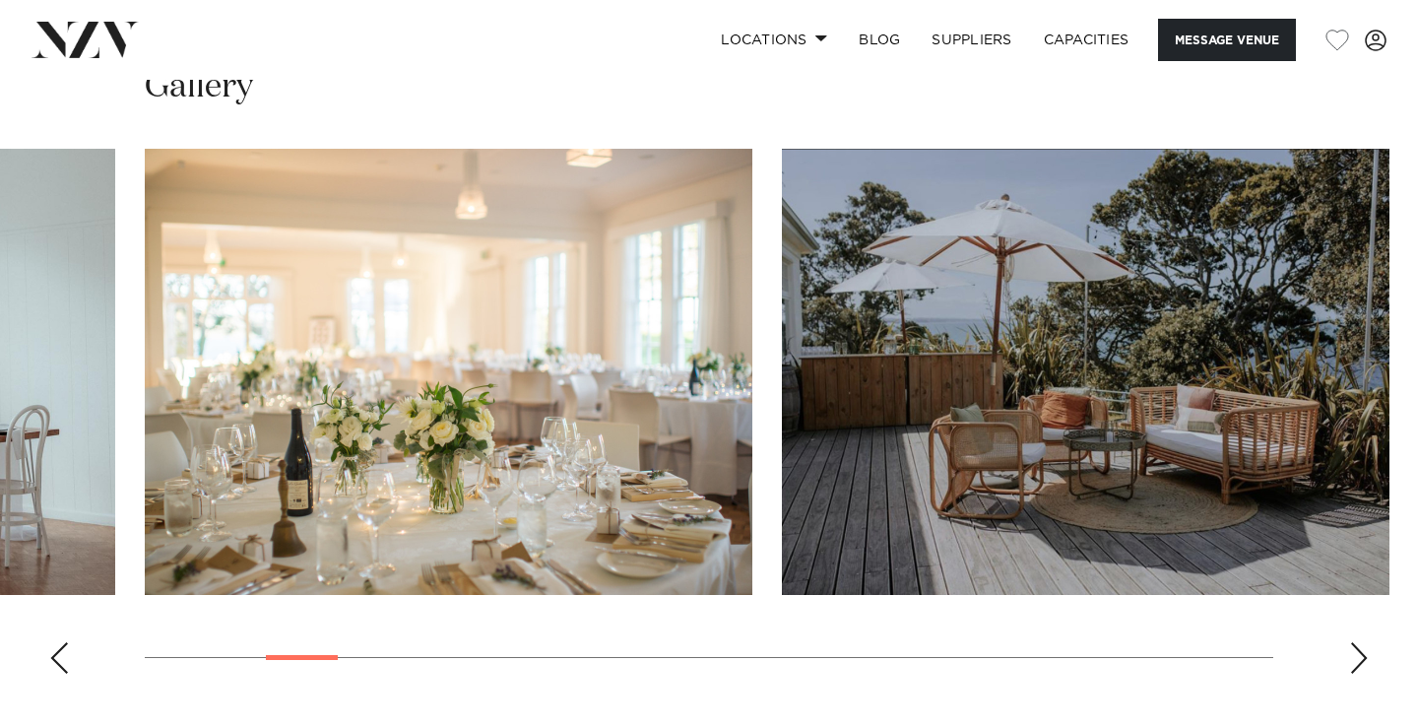
click at [62, 661] on div "Previous slide" at bounding box center [59, 658] width 20 height 32
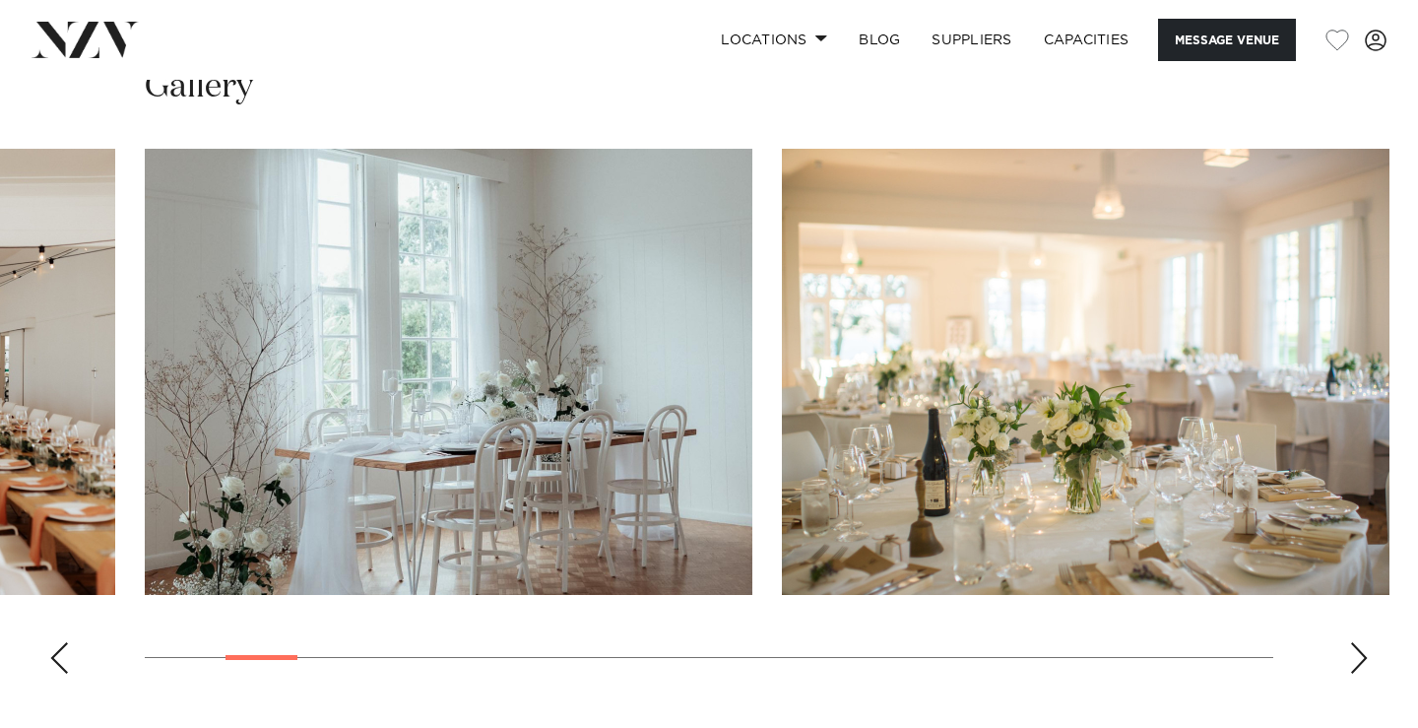
click at [62, 661] on div "Previous slide" at bounding box center [59, 658] width 20 height 32
